Goal: Check status

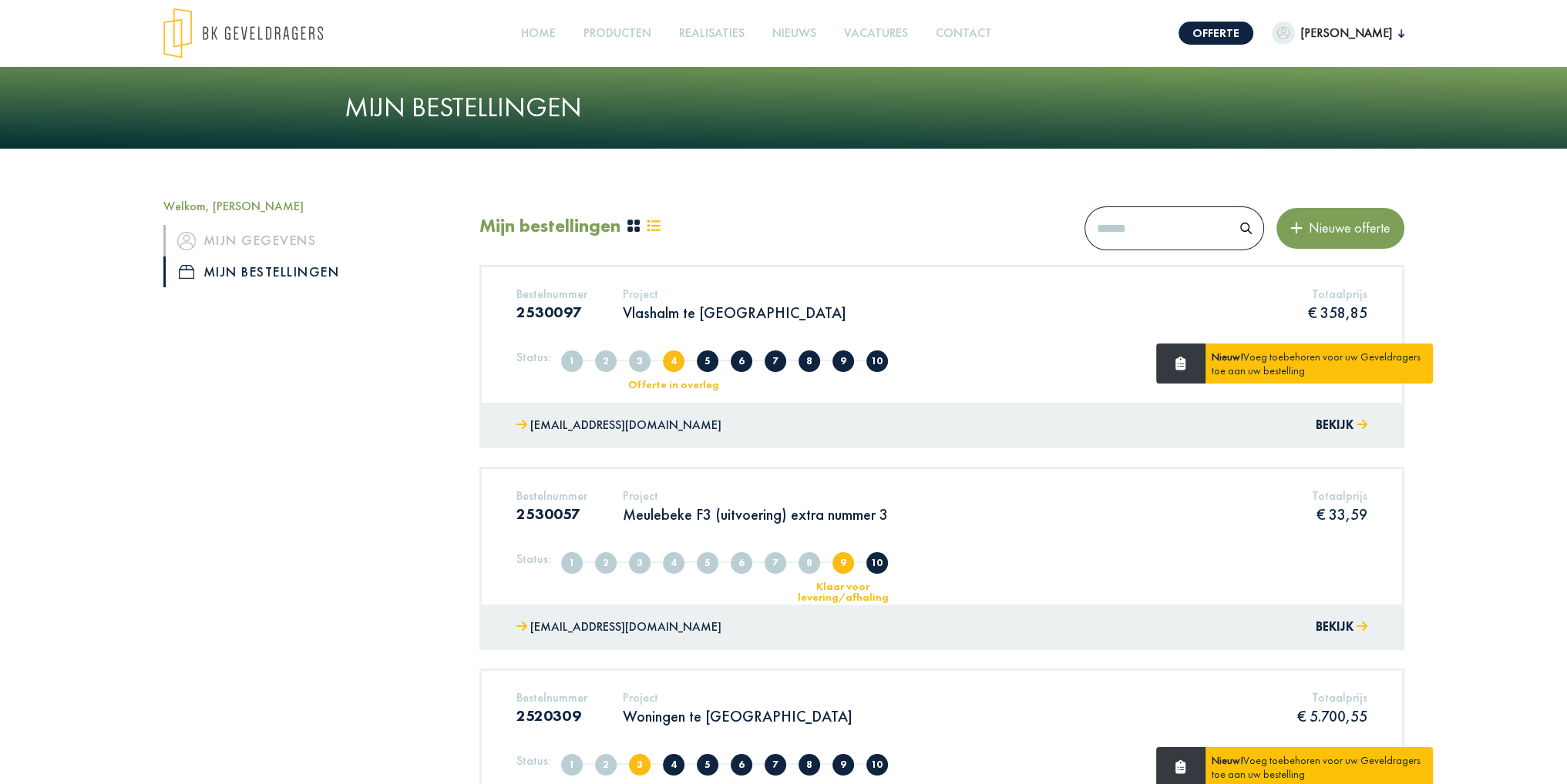
click at [892, 307] on div "Bestelnummer 2530097 Project Vlashalm te Kuurne Totaalprijs € 358,85" at bounding box center [942, 310] width 874 height 47
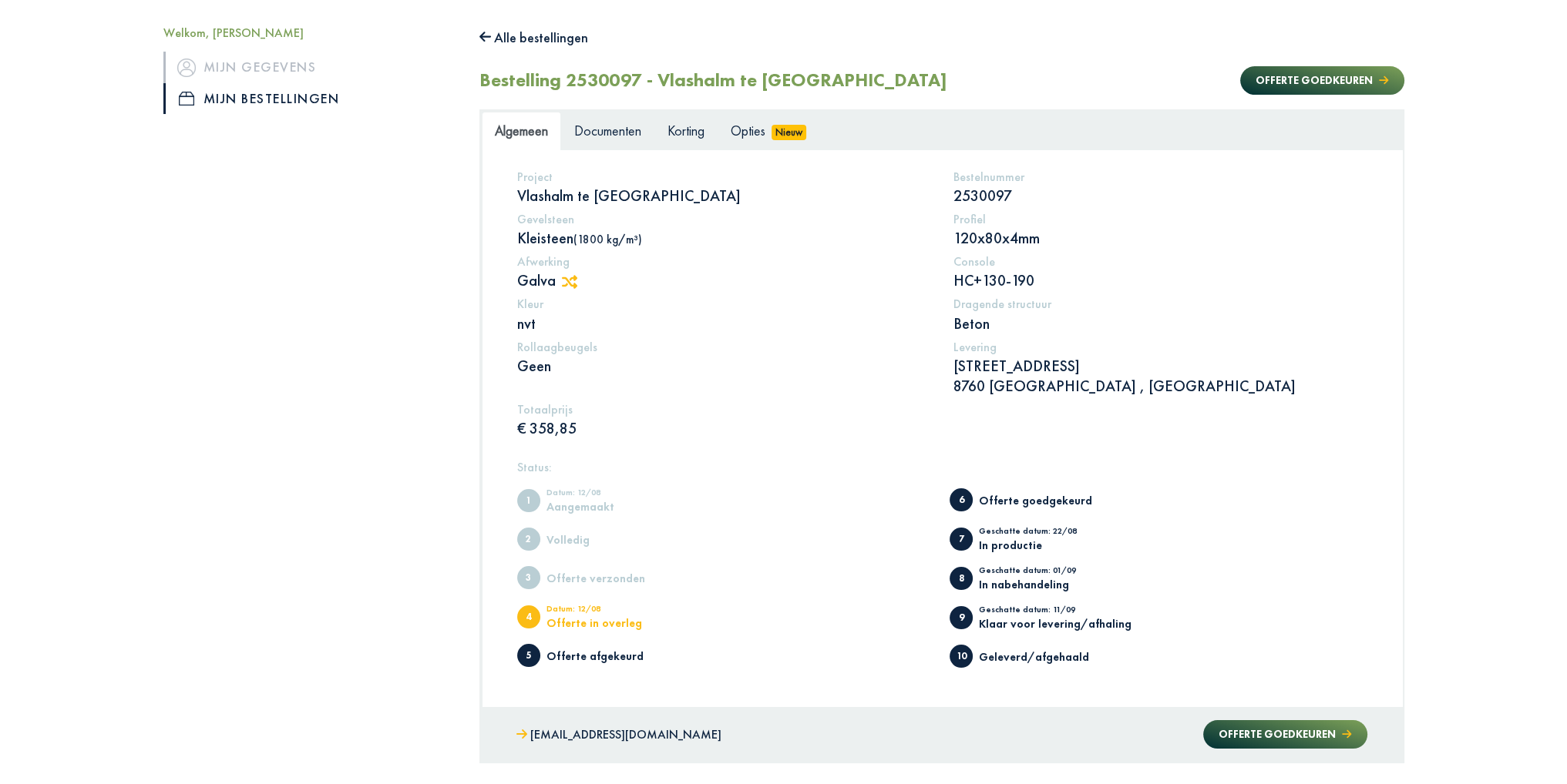
scroll to position [154, 0]
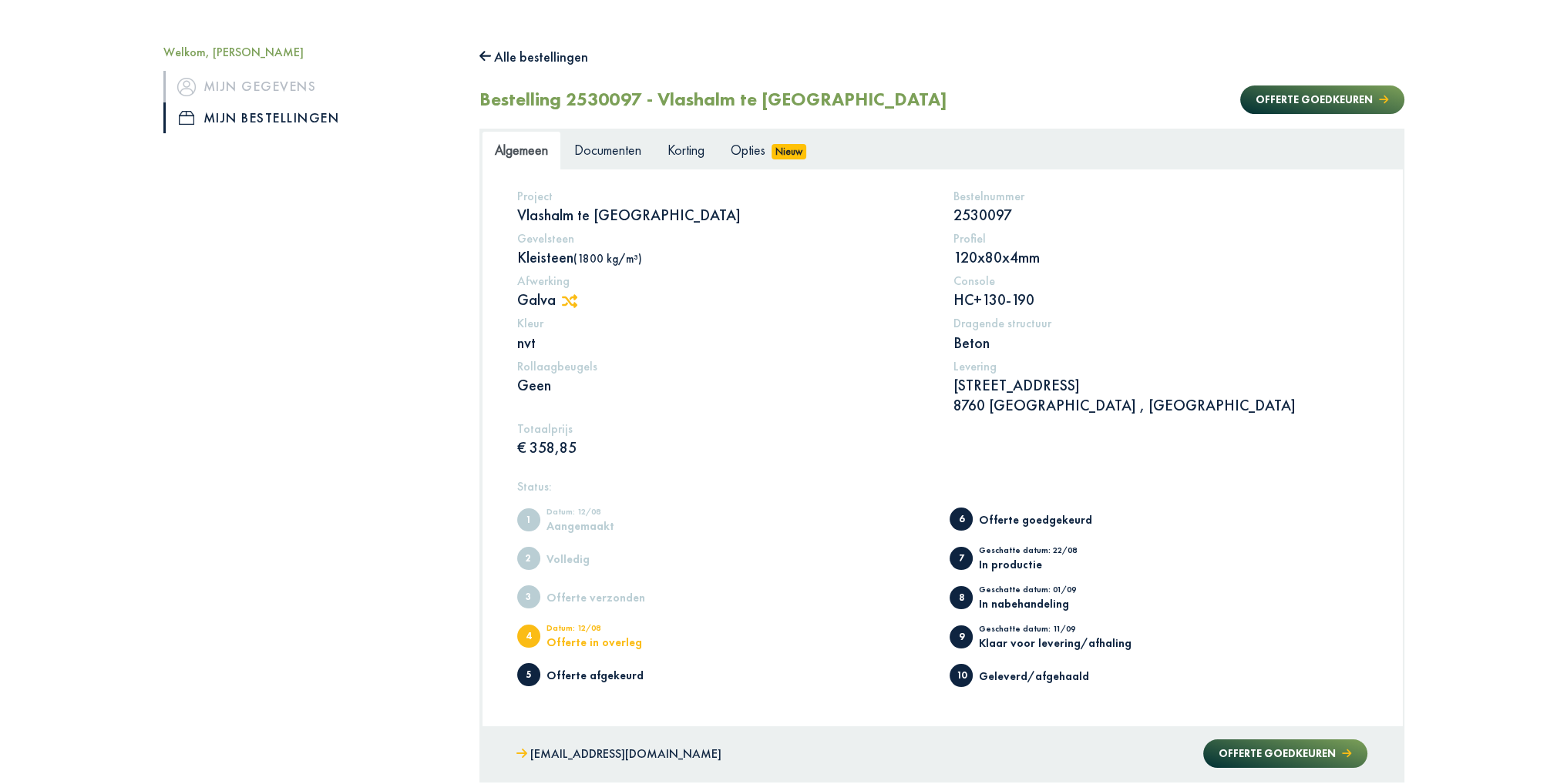
click at [1091, 640] on div "Klaar voor levering/afhaling" at bounding box center [1055, 643] width 152 height 12
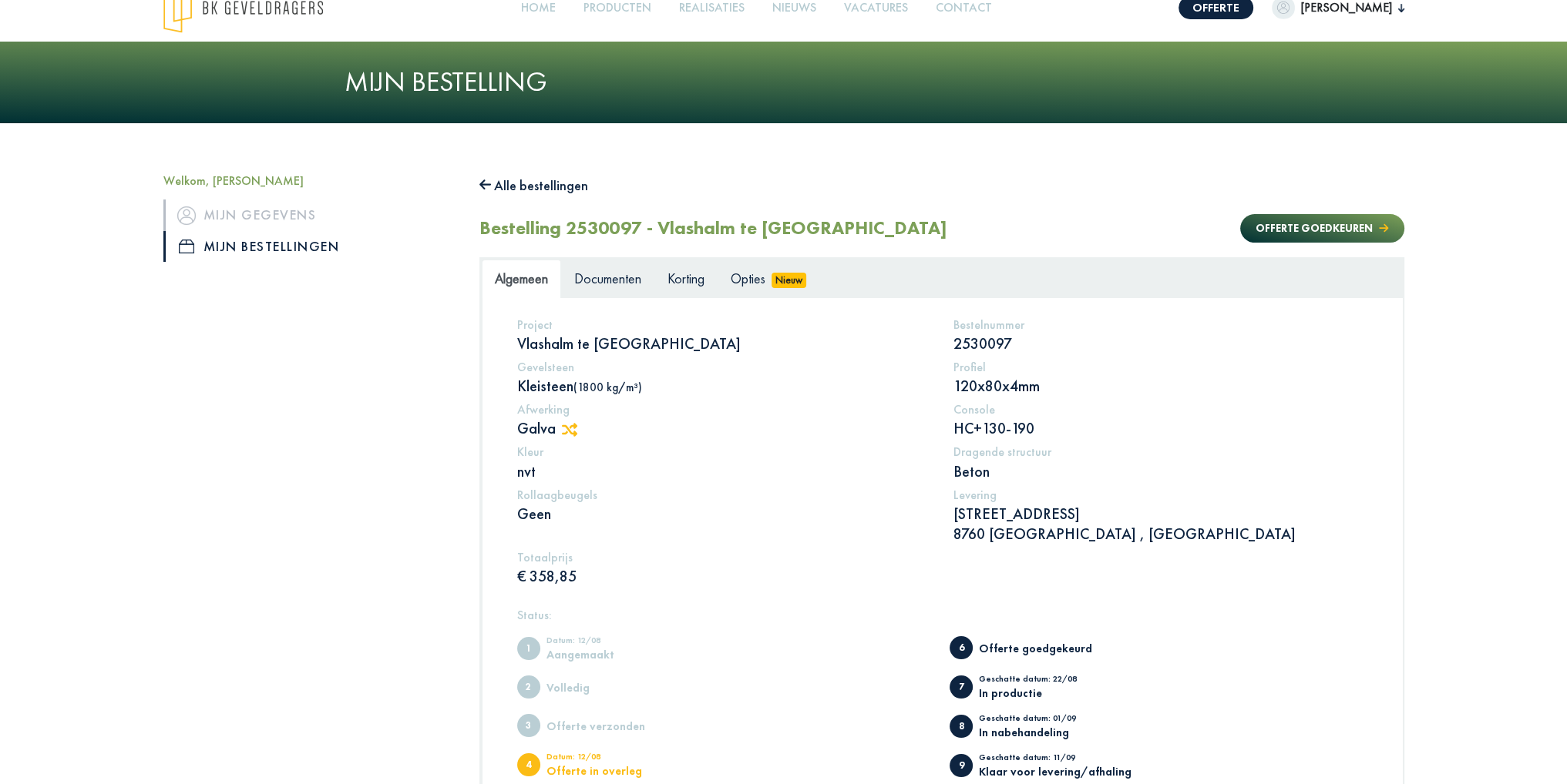
scroll to position [0, 0]
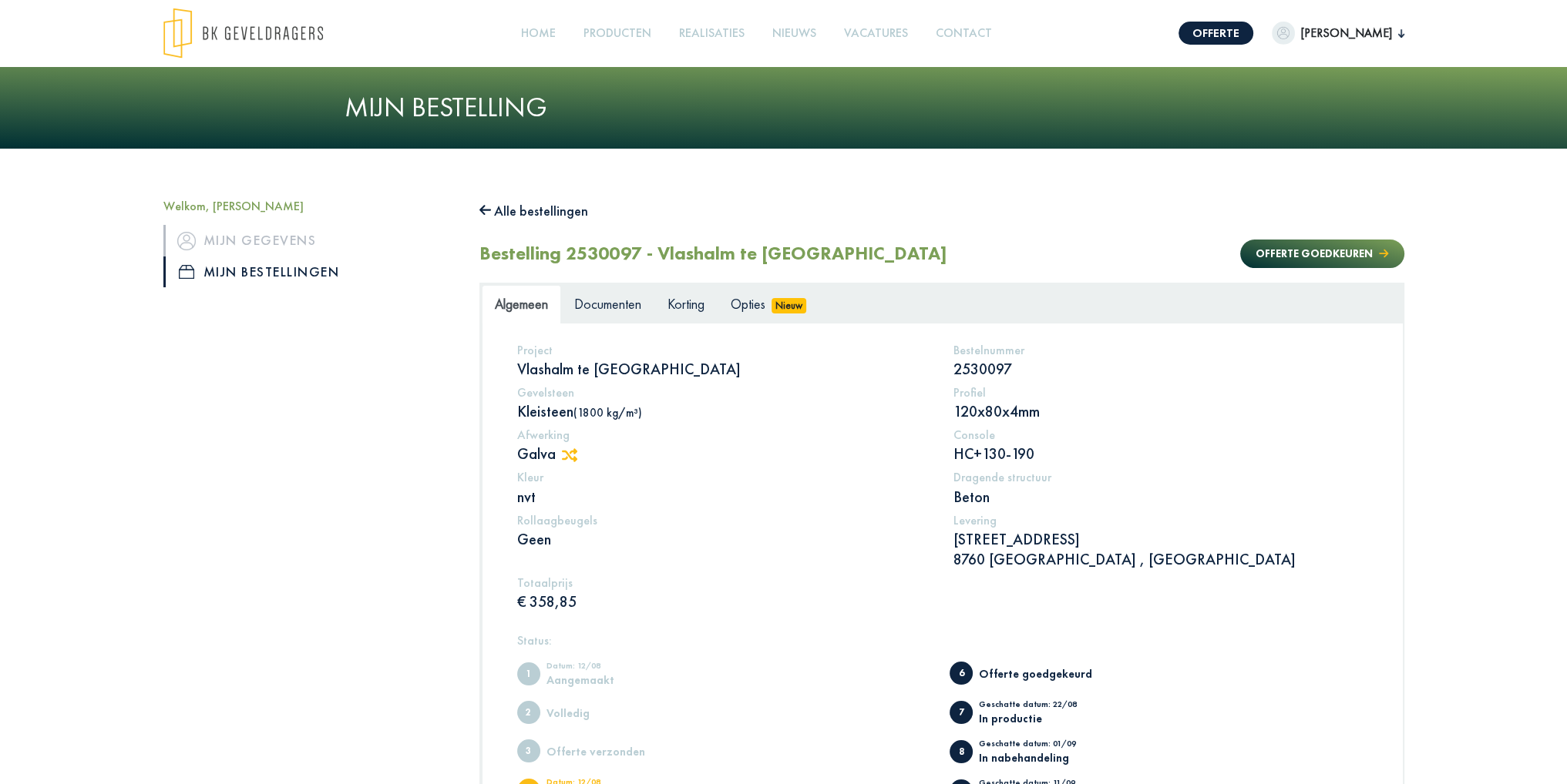
click at [230, 269] on link "Mijn bestellingen" at bounding box center [309, 272] width 292 height 31
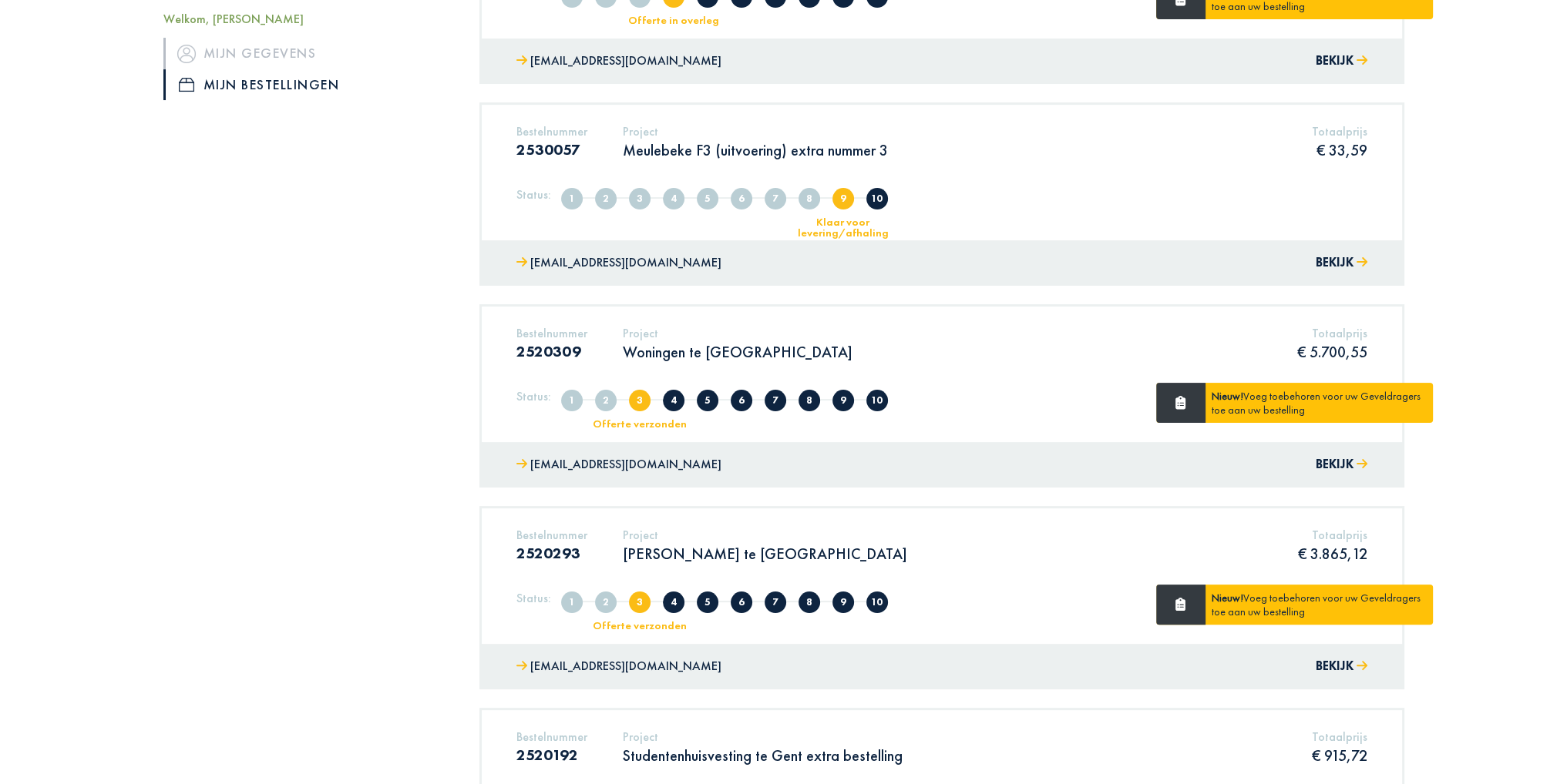
scroll to position [299, 0]
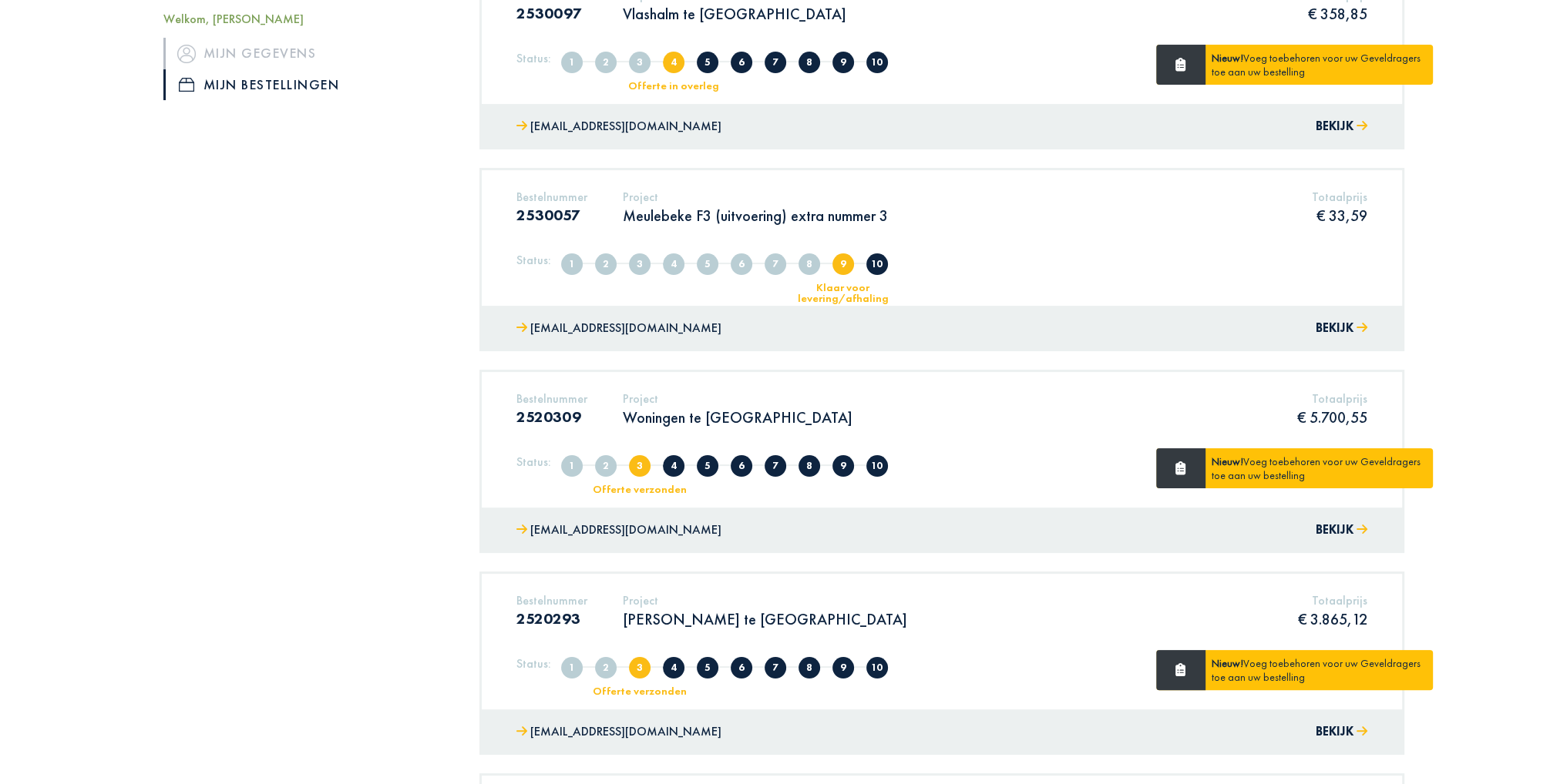
click at [998, 194] on div "Bestelnummer 2530057 Project Meulebeke F3 (uitvoering) extra nummer 3 Totaalpri…" at bounding box center [942, 213] width 874 height 47
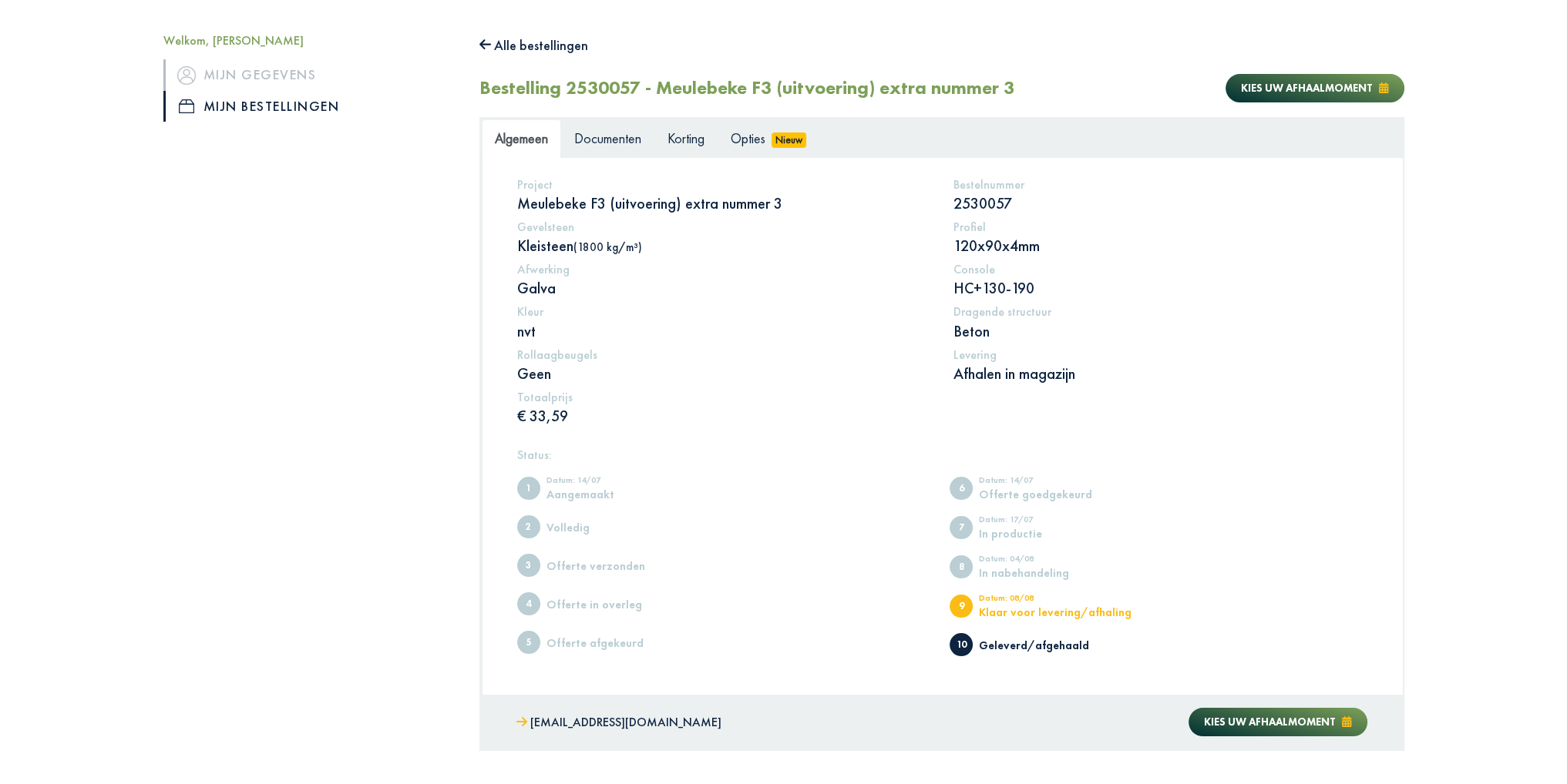
scroll to position [301, 0]
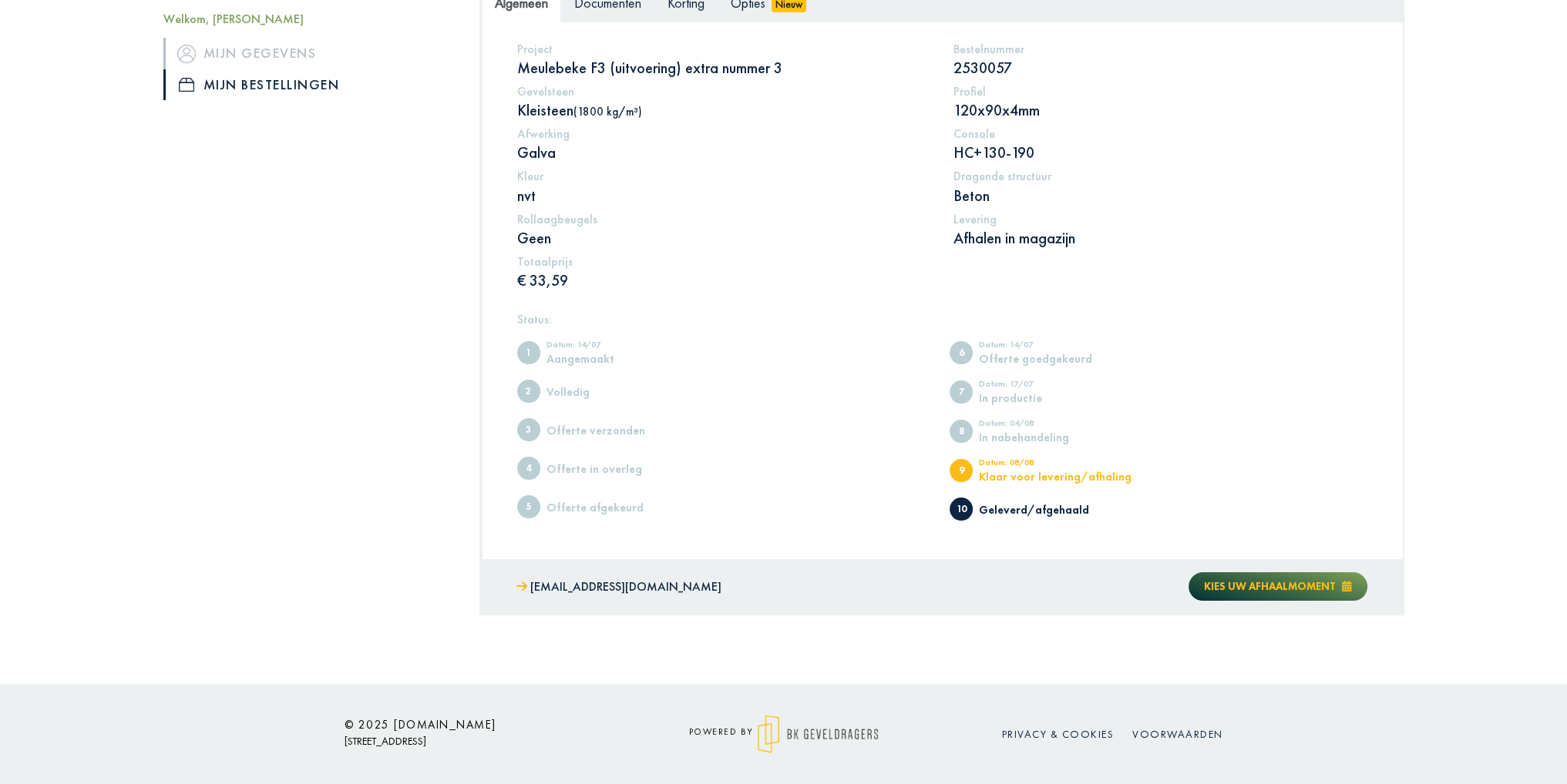
click at [1269, 588] on span "Kies uw afhaalmoment" at bounding box center [1270, 587] width 131 height 14
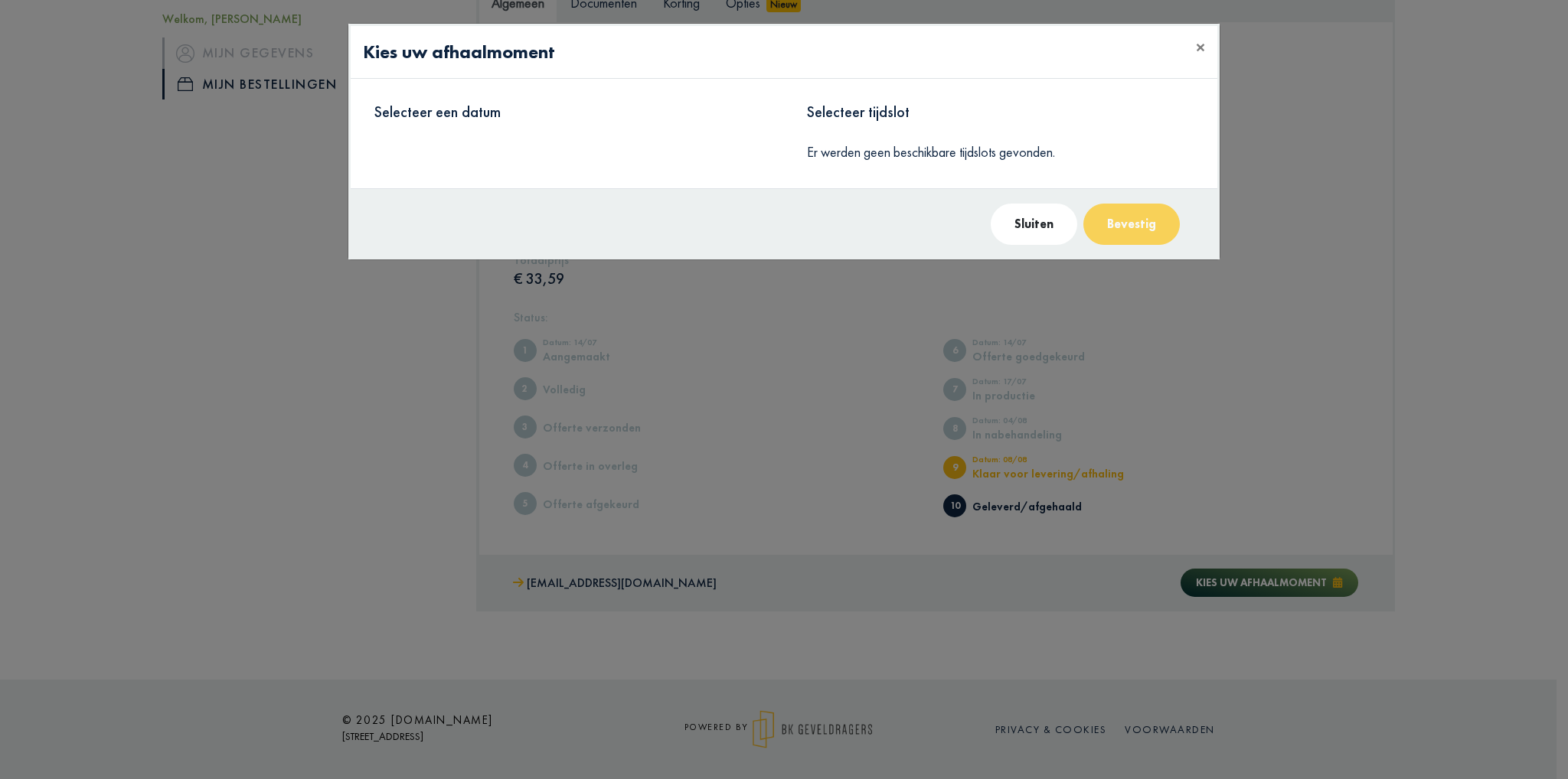
click at [1027, 235] on button "Sluiten" at bounding box center [1034, 225] width 86 height 41
